Goal: Task Accomplishment & Management: Use online tool/utility

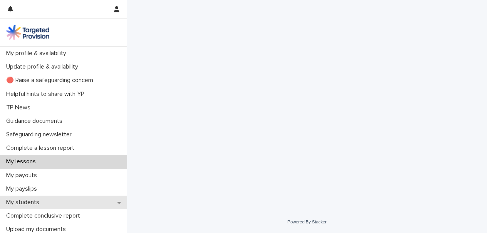
click at [59, 202] on div "My students" at bounding box center [63, 202] width 127 height 13
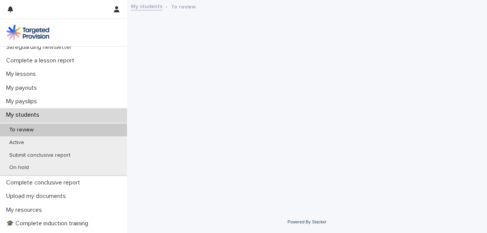
scroll to position [88, 0]
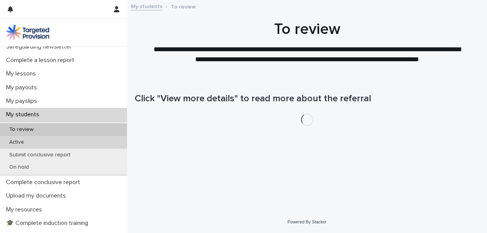
click at [62, 141] on div "Active" at bounding box center [63, 142] width 127 height 13
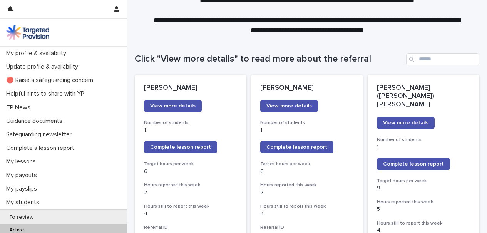
scroll to position [46, 0]
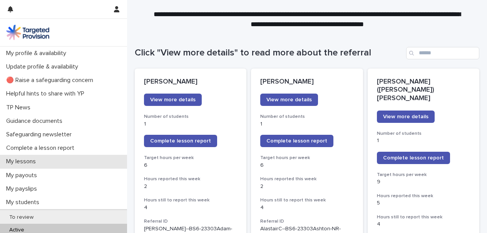
click at [72, 162] on div "My lessons" at bounding box center [63, 161] width 127 height 13
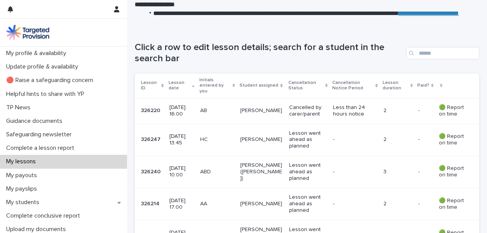
scroll to position [120, 0]
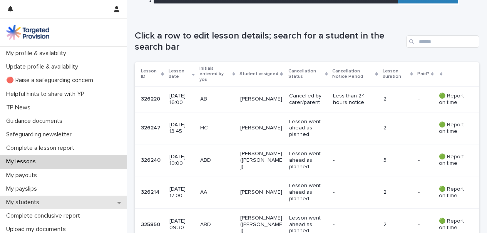
click at [67, 203] on div "My students" at bounding box center [63, 202] width 127 height 13
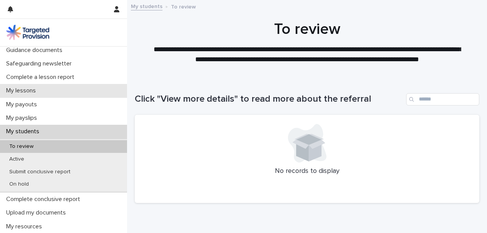
scroll to position [110, 0]
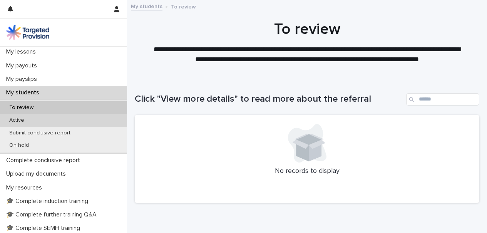
click at [79, 115] on div "Active" at bounding box center [63, 120] width 127 height 13
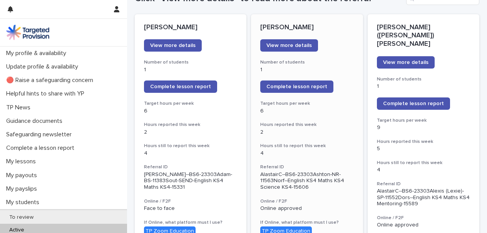
scroll to position [100, 0]
click at [398, 99] on link "Complete lesson report" at bounding box center [413, 103] width 73 height 12
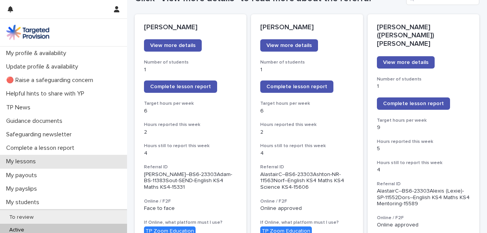
click at [63, 160] on div "My lessons" at bounding box center [63, 161] width 127 height 13
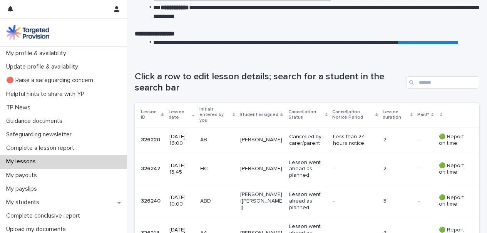
scroll to position [92, 0]
